Goal: Information Seeking & Learning: Learn about a topic

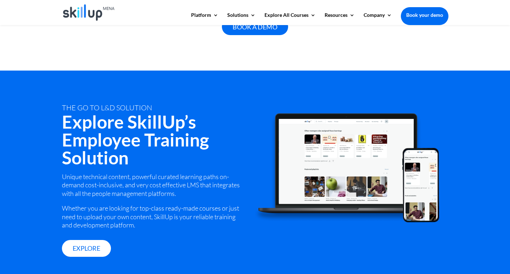
scroll to position [930, 0]
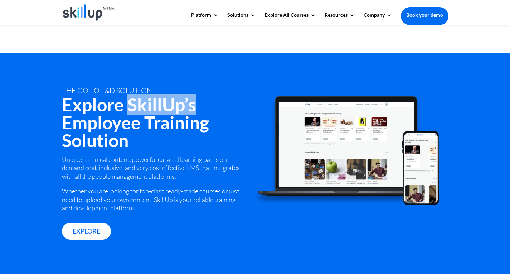
drag, startPoint x: 129, startPoint y: 108, endPoint x: 198, endPoint y: 110, distance: 68.7
click at [198, 110] on h2 "Explore SkillUp’s Employee Training Solution" at bounding box center [153, 123] width 182 height 57
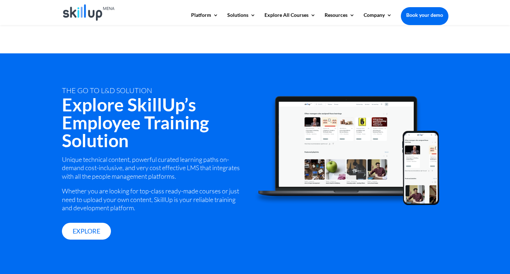
click at [117, 128] on h2 "Explore SkillUp’s Employee Training Solution" at bounding box center [153, 123] width 182 height 57
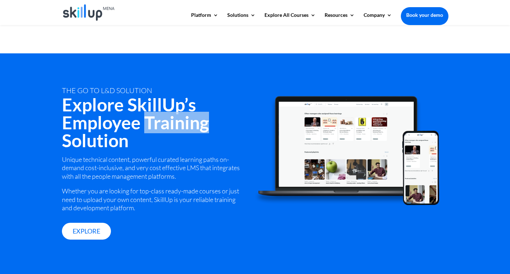
drag, startPoint x: 146, startPoint y: 126, endPoint x: 213, endPoint y: 129, distance: 67.3
click at [213, 129] on h2 "Explore SkillUp’s Employee Training Solution" at bounding box center [153, 123] width 182 height 57
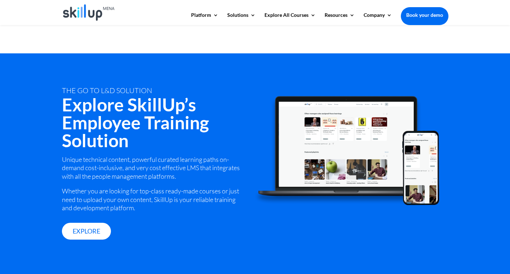
click at [146, 137] on h2 "Explore SkillUp’s Employee Training Solution" at bounding box center [153, 123] width 182 height 57
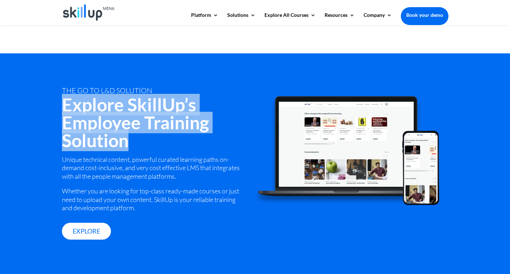
drag, startPoint x: 128, startPoint y: 141, endPoint x: 59, endPoint y: 107, distance: 76.4
click at [59, 107] on div "tHE GO TO L&D SOLUTION Explore SkillUp’s Employee Training Solution Unique tech…" at bounding box center [255, 163] width 510 height 221
click at [119, 109] on h2 "Explore SkillUp’s Employee Training Solution" at bounding box center [153, 123] width 182 height 57
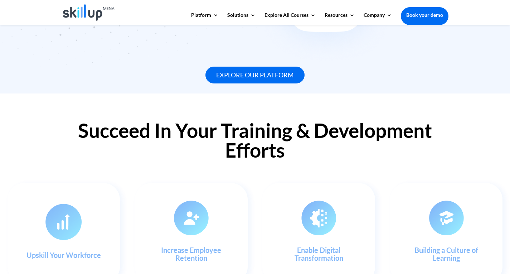
scroll to position [619, 0]
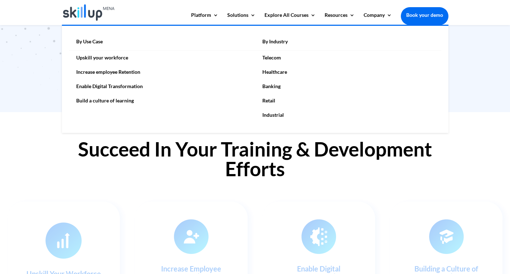
click at [279, 72] on link "Healthcare" at bounding box center [348, 72] width 186 height 14
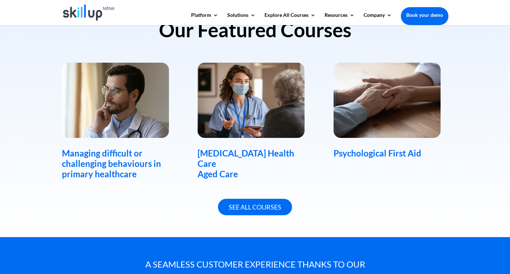
scroll to position [501, 0]
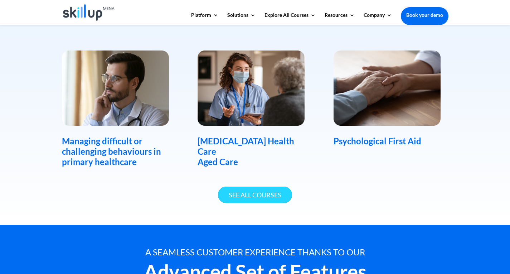
click at [258, 195] on link "See All Courses" at bounding box center [255, 194] width 74 height 17
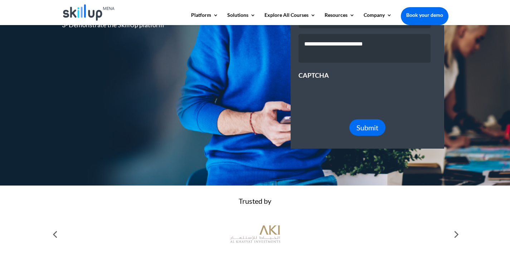
scroll to position [276, 0]
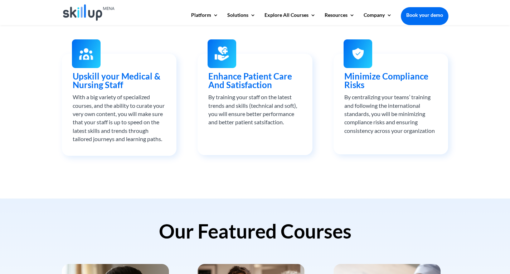
scroll to position [286, 0]
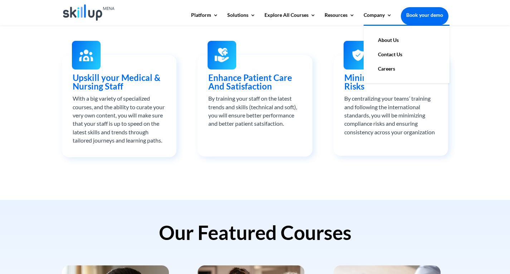
click at [382, 36] on link "About Us" at bounding box center [406, 40] width 72 height 14
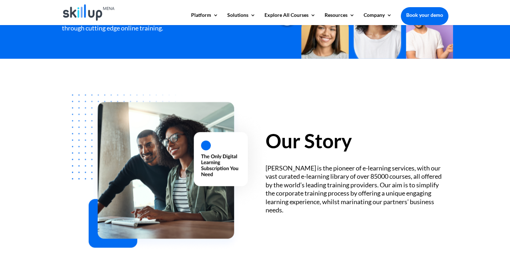
scroll to position [179, 0]
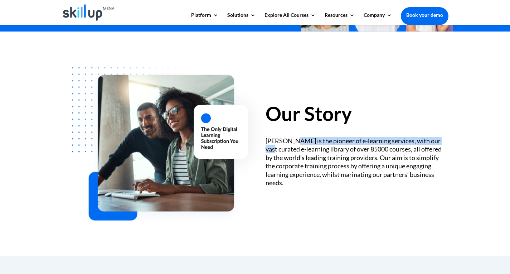
drag, startPoint x: 293, startPoint y: 143, endPoint x: 446, endPoint y: 145, distance: 152.7
click at [446, 145] on div "[PERSON_NAME] is the pioneer of e-learning services, with our vast curated e-le…" at bounding box center [356, 162] width 182 height 50
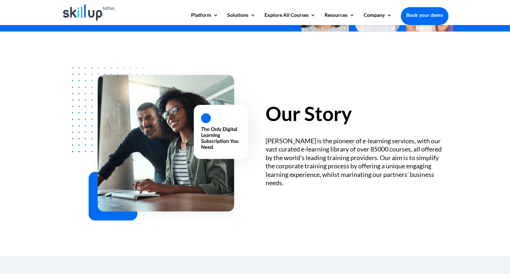
click at [369, 148] on div "SkillUp MENA is the pioneer of e-learning services, with our vast curated e-lea…" at bounding box center [356, 162] width 182 height 50
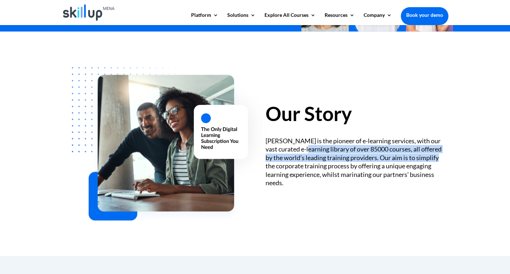
drag, startPoint x: 299, startPoint y: 148, endPoint x: 432, endPoint y: 154, distance: 133.5
click at [432, 154] on div "SkillUp MENA is the pioneer of e-learning services, with our vast curated e-lea…" at bounding box center [356, 162] width 182 height 50
click at [370, 157] on div "SkillUp MENA is the pioneer of e-learning services, with our vast curated e-lea…" at bounding box center [356, 162] width 182 height 50
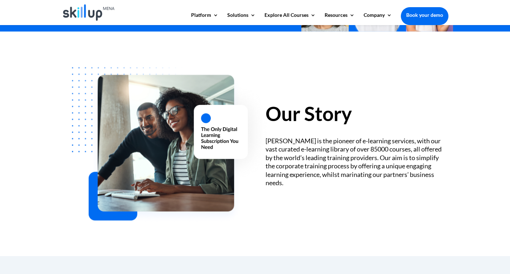
scroll to position [215, 0]
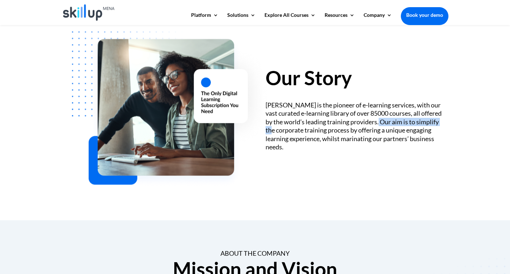
drag, startPoint x: 372, startPoint y: 122, endPoint x: 441, endPoint y: 124, distance: 68.3
click at [441, 124] on div "SkillUp MENA is the pioneer of e-learning services, with our vast curated e-lea…" at bounding box center [356, 126] width 182 height 50
click at [437, 126] on div "SkillUp MENA is the pioneer of e-learning services, with our vast curated e-lea…" at bounding box center [356, 126] width 182 height 50
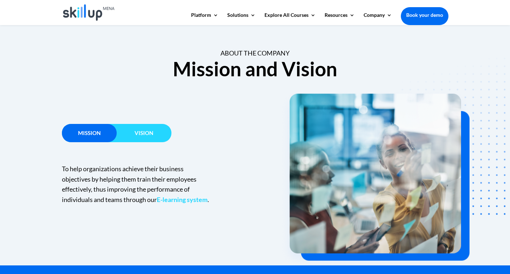
scroll to position [429, 0]
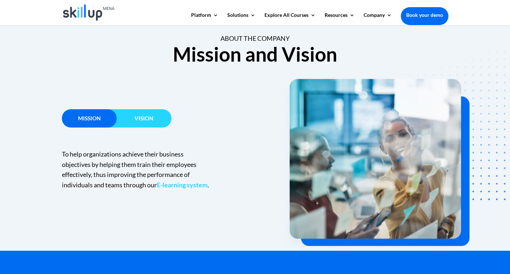
click at [144, 122] on h3 "Vision" at bounding box center [144, 120] width 55 height 9
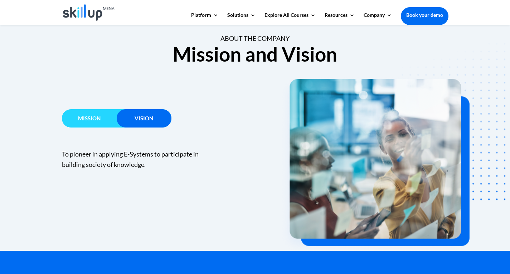
click at [90, 120] on span "Mission" at bounding box center [89, 118] width 23 height 6
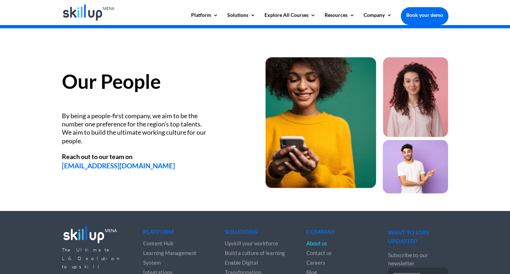
scroll to position [930, 0]
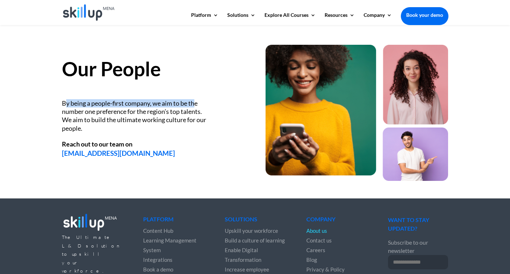
drag, startPoint x: 67, startPoint y: 102, endPoint x: 200, endPoint y: 107, distance: 132.4
click at [198, 105] on div "By being a people-first company, we aim to be the number one preference for the…" at bounding box center [135, 116] width 147 height 34
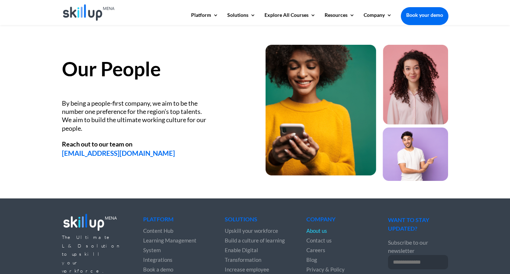
click at [200, 109] on div "By being a people-first company, we aim to be the number one preference for the…" at bounding box center [135, 116] width 147 height 34
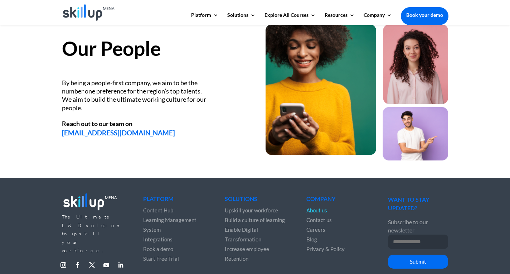
scroll to position [982, 0]
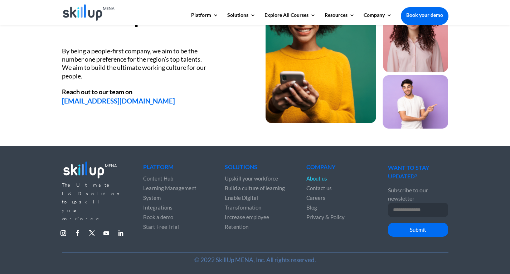
click at [165, 225] on span "Start Free Trial" at bounding box center [161, 226] width 36 height 6
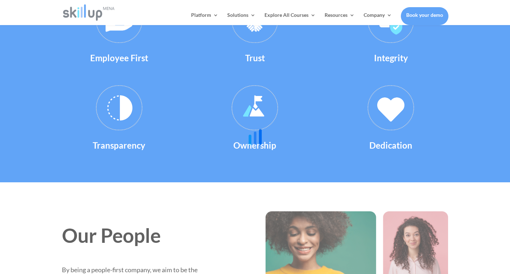
scroll to position [767, 0]
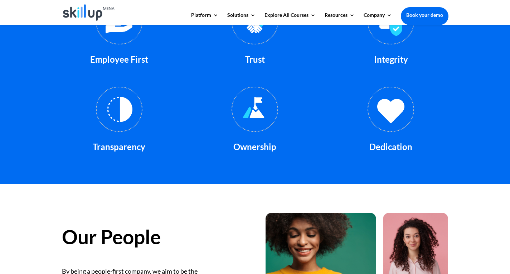
click at [149, 14] on div at bounding box center [255, 12] width 386 height 25
click at [45, 13] on header "Platform Content Hub Learning Management System Integrations Corporate Learning…" at bounding box center [255, 12] width 510 height 25
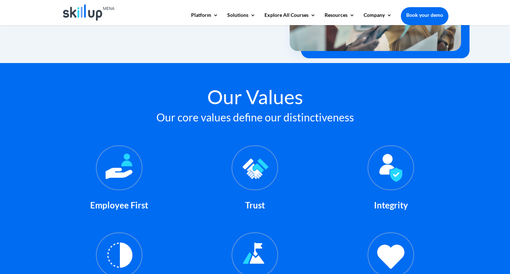
scroll to position [0, 0]
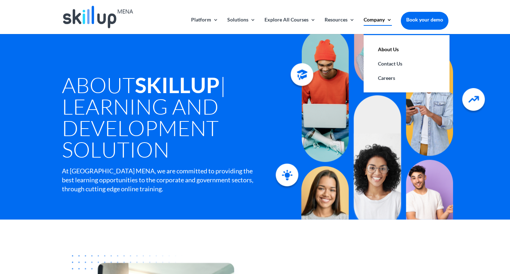
click at [379, 20] on link "Company" at bounding box center [377, 25] width 28 height 17
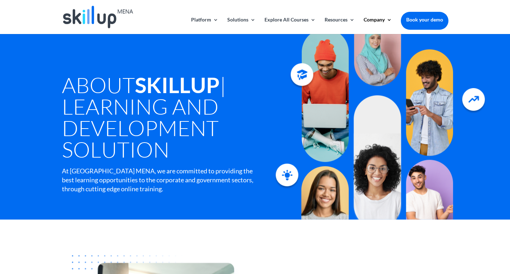
click at [101, 21] on img at bounding box center [98, 17] width 70 height 23
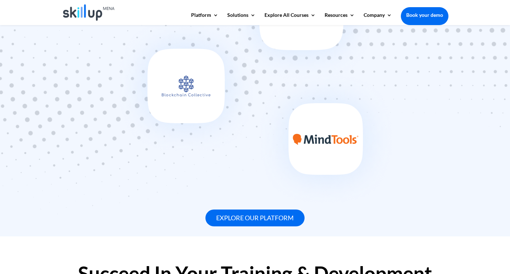
scroll to position [507, 0]
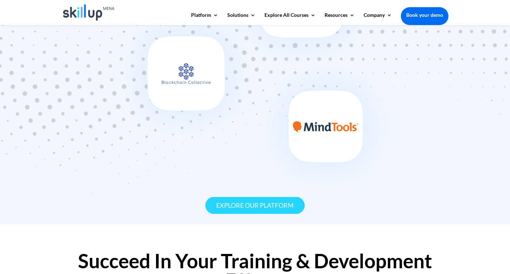
click at [261, 202] on link "Explore our platform" at bounding box center [254, 205] width 99 height 17
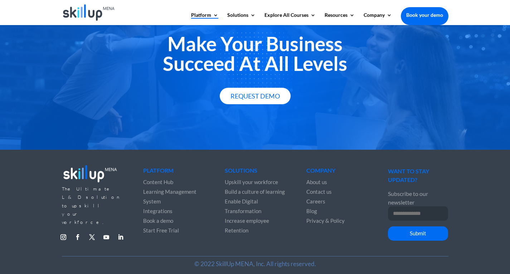
scroll to position [1301, 0]
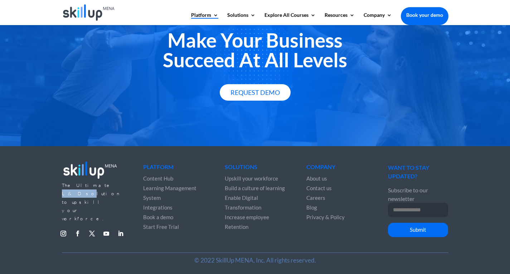
drag, startPoint x: 89, startPoint y: 178, endPoint x: 110, endPoint y: 180, distance: 21.2
click at [104, 182] on span "The Ultimate L&D solution to upskill your workforce." at bounding box center [91, 201] width 59 height 39
click at [110, 182] on span "The Ultimate L&D solution to upskill your workforce." at bounding box center [91, 201] width 59 height 39
click at [119, 227] on link "Follow" at bounding box center [120, 232] width 11 height 11
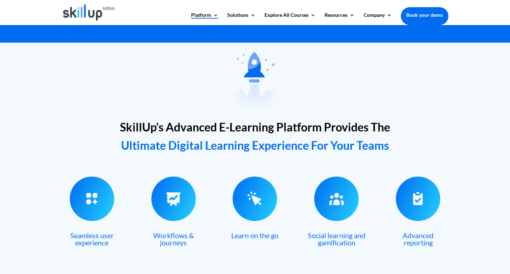
scroll to position [0, 0]
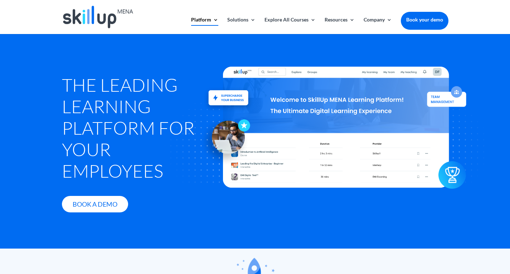
click at [49, 19] on header "Platform Content Hub Learning Management System Integrations Corporate Learning…" at bounding box center [255, 17] width 510 height 34
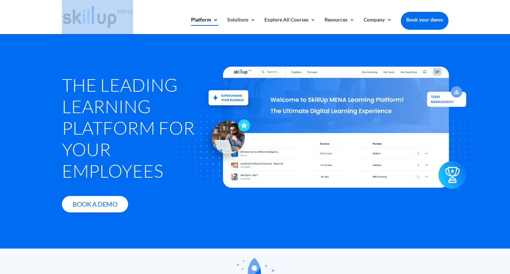
drag, startPoint x: 41, startPoint y: 22, endPoint x: 131, endPoint y: 18, distance: 89.8
click at [131, 18] on header "Platform Content Hub Learning Management System Integrations Corporate Learning…" at bounding box center [255, 17] width 510 height 34
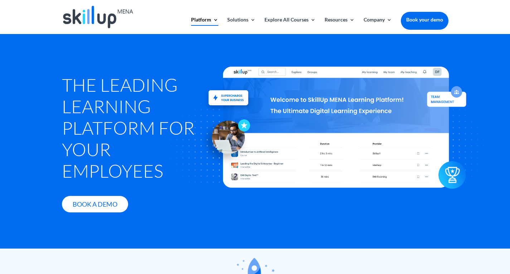
click at [38, 24] on header "Platform Content Hub Learning Management System Integrations Corporate Learning…" at bounding box center [255, 17] width 510 height 34
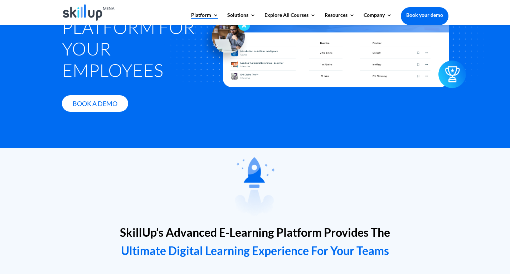
scroll to position [74, 0]
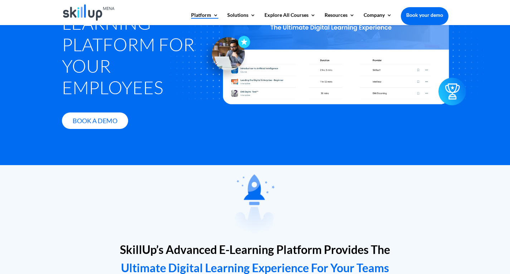
click at [19, 13] on header "Platform Content Hub Learning Management System Integrations Corporate Learning…" at bounding box center [255, 12] width 510 height 25
